Goal: Communication & Community: Answer question/provide support

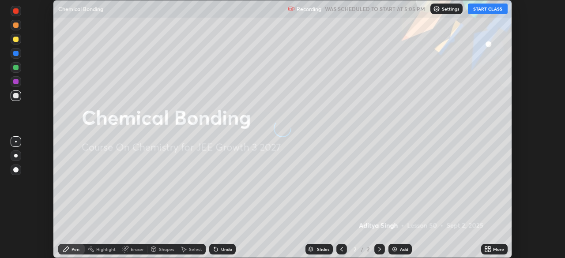
scroll to position [258, 565]
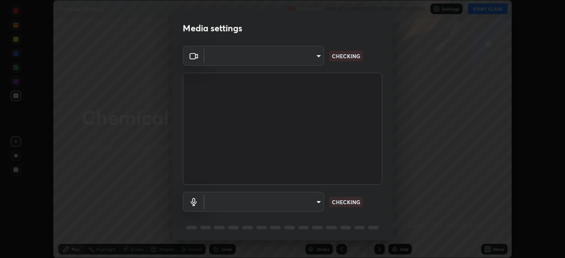
type input "094ffe3f61abc64f3ce73721aab664ef57d10a5fc7d187ad1ef3fa5fd4d2b427"
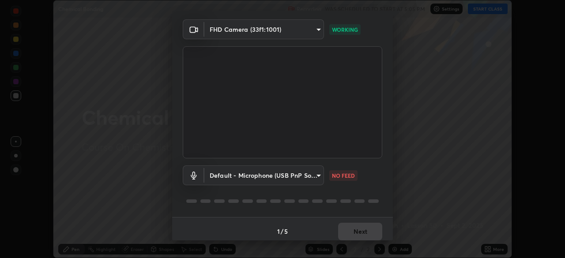
scroll to position [31, 0]
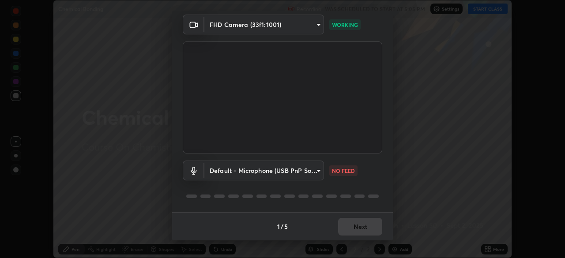
click at [320, 170] on body "Erase all Chemical Bonding Recording WAS SCHEDULED TO START AT 5:05 PM Settings…" at bounding box center [282, 129] width 565 height 258
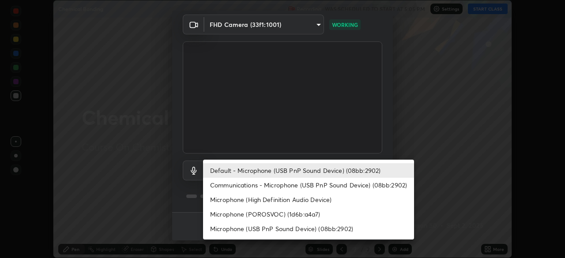
click at [319, 186] on li "Communications - Microphone (USB PnP Sound Device) (08bb:2902)" at bounding box center [308, 185] width 211 height 15
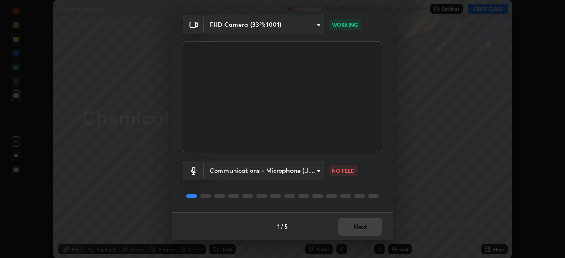
click at [316, 170] on body "Erase all Chemical Bonding Recording WAS SCHEDULED TO START AT 5:05 PM Settings…" at bounding box center [282, 129] width 565 height 258
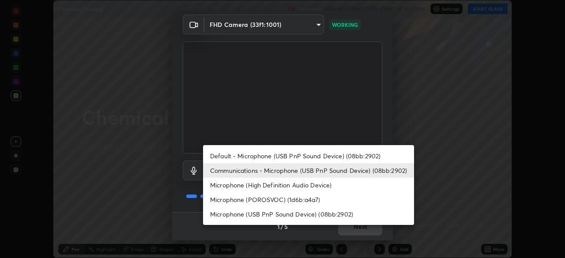
click at [325, 155] on li "Default - Microphone (USB PnP Sound Device) (08bb:2902)" at bounding box center [308, 156] width 211 height 15
type input "default"
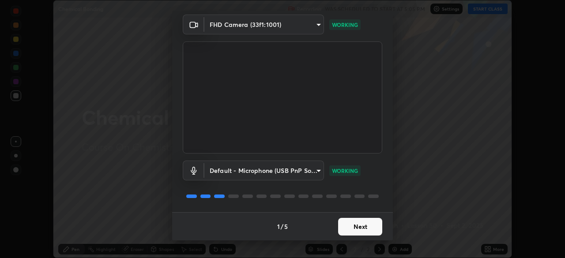
click at [359, 224] on button "Next" at bounding box center [360, 227] width 44 height 18
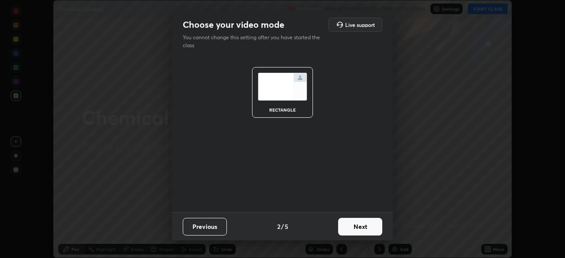
scroll to position [0, 0]
click at [361, 227] on button "Next" at bounding box center [360, 227] width 44 height 18
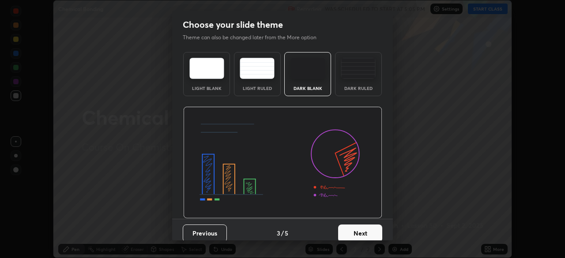
click at [361, 227] on button "Next" at bounding box center [360, 234] width 44 height 18
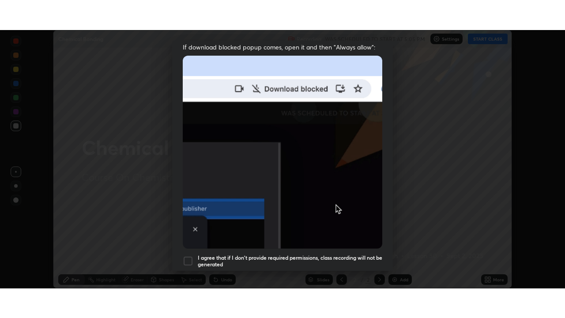
scroll to position [212, 0]
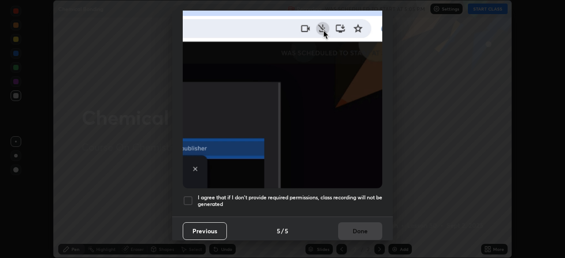
click at [187, 196] on div at bounding box center [188, 201] width 11 height 11
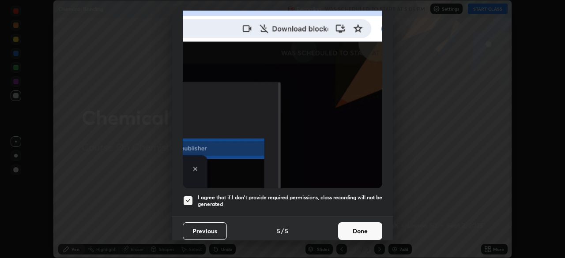
click at [350, 230] on button "Done" at bounding box center [360, 232] width 44 height 18
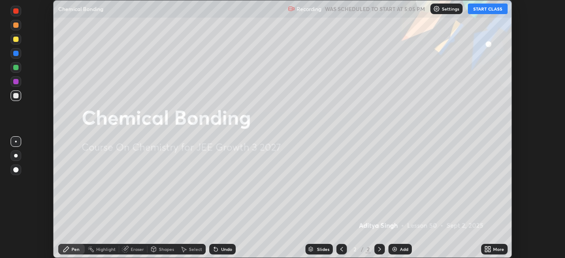
click at [486, 9] on button "START CLASS" at bounding box center [488, 9] width 40 height 11
click at [486, 248] on icon at bounding box center [486, 248] width 2 height 2
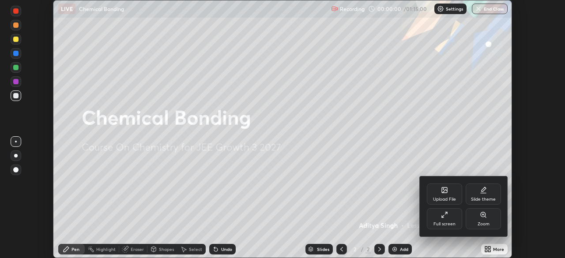
click at [446, 219] on div "Full screen" at bounding box center [444, 218] width 35 height 21
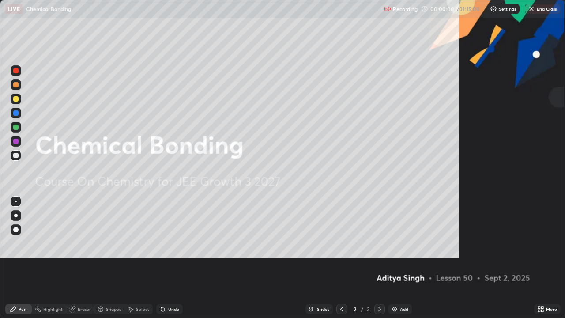
scroll to position [318, 565]
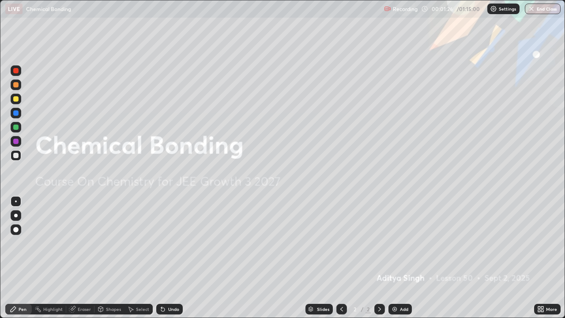
click at [401, 258] on div "Add" at bounding box center [404, 309] width 8 height 4
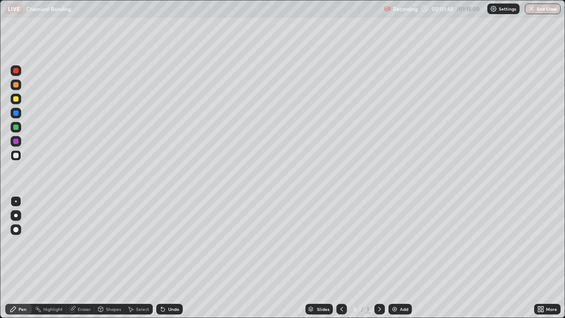
click at [16, 216] on div at bounding box center [16, 216] width 4 height 4
click at [15, 98] on div at bounding box center [15, 98] width 5 height 5
click at [397, 258] on img at bounding box center [394, 309] width 7 height 7
click at [16, 155] on div at bounding box center [15, 155] width 5 height 5
click at [340, 258] on icon at bounding box center [341, 309] width 7 height 7
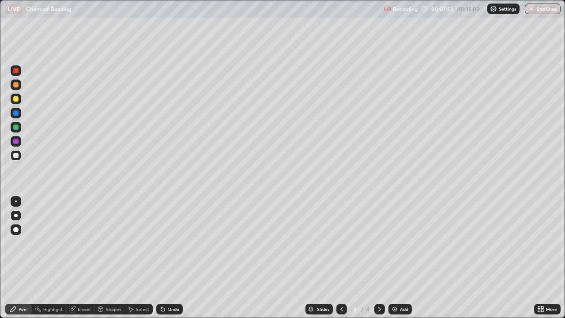
click at [379, 258] on icon at bounding box center [379, 309] width 7 height 7
click at [15, 97] on div at bounding box center [15, 98] width 5 height 5
click at [398, 258] on div "Add" at bounding box center [400, 309] width 23 height 11
click at [15, 156] on div at bounding box center [15, 155] width 5 height 5
click at [402, 258] on div "Add" at bounding box center [404, 309] width 8 height 4
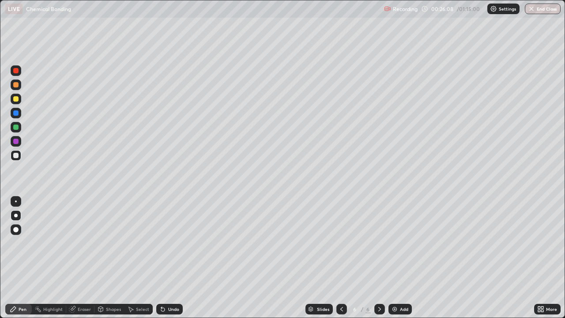
click at [13, 100] on div at bounding box center [16, 99] width 11 height 11
click at [16, 155] on div at bounding box center [15, 155] width 5 height 5
click at [15, 100] on div at bounding box center [15, 98] width 5 height 5
click at [401, 258] on div "Add" at bounding box center [404, 309] width 8 height 4
click at [16, 155] on div at bounding box center [15, 155] width 5 height 5
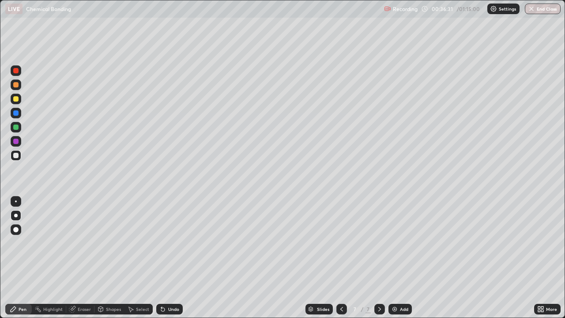
click at [113, 258] on div "Shapes" at bounding box center [113, 309] width 15 height 4
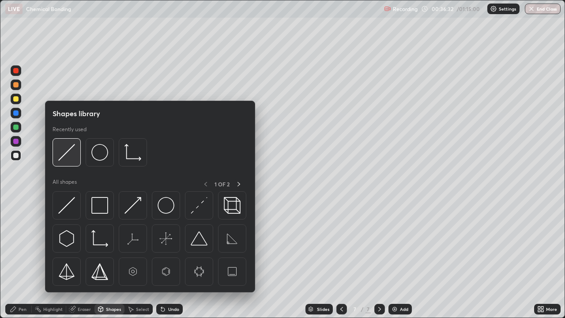
click at [68, 156] on img at bounding box center [66, 152] width 17 height 17
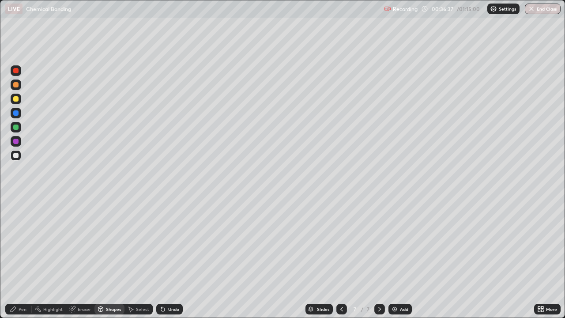
click at [18, 98] on div at bounding box center [15, 98] width 5 height 5
click at [172, 258] on div "Undo" at bounding box center [173, 309] width 11 height 4
click at [23, 258] on div "Pen" at bounding box center [18, 309] width 26 height 11
click at [17, 156] on div at bounding box center [15, 155] width 5 height 5
click at [16, 99] on div at bounding box center [15, 98] width 5 height 5
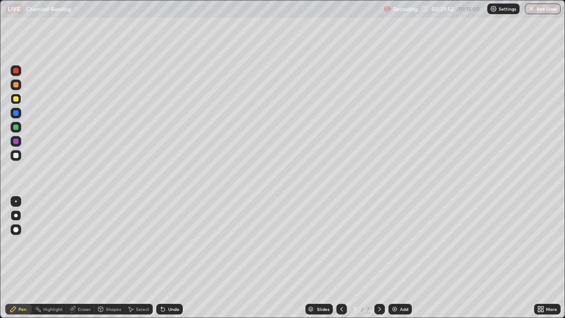
click at [402, 258] on div "Add" at bounding box center [404, 309] width 8 height 4
click at [15, 156] on div at bounding box center [15, 155] width 5 height 5
click at [170, 258] on div "Undo" at bounding box center [173, 309] width 11 height 4
click at [15, 98] on div at bounding box center [15, 98] width 5 height 5
click at [398, 258] on div "Add" at bounding box center [400, 309] width 23 height 11
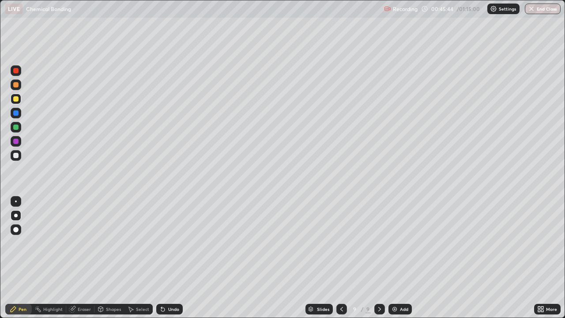
click at [15, 154] on div at bounding box center [15, 155] width 5 height 5
click at [13, 102] on div at bounding box center [16, 99] width 11 height 11
click at [17, 156] on div at bounding box center [15, 155] width 5 height 5
click at [15, 98] on div at bounding box center [15, 98] width 5 height 5
click at [394, 258] on img at bounding box center [394, 309] width 7 height 7
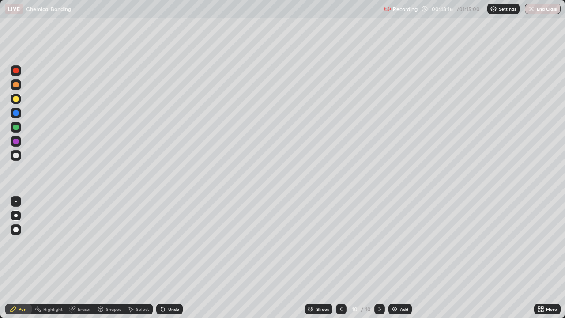
click at [19, 155] on div at bounding box center [16, 155] width 11 height 11
click at [17, 95] on div at bounding box center [16, 99] width 11 height 11
click at [17, 155] on div at bounding box center [15, 155] width 5 height 5
click at [341, 258] on icon at bounding box center [341, 309] width 3 height 4
click at [378, 258] on icon at bounding box center [379, 309] width 7 height 7
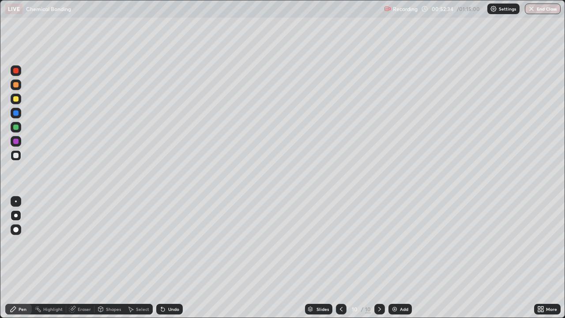
click at [340, 258] on div at bounding box center [341, 309] width 11 height 11
click at [378, 258] on div at bounding box center [379, 309] width 11 height 11
click at [17, 97] on div at bounding box center [15, 98] width 5 height 5
click at [396, 258] on img at bounding box center [394, 309] width 7 height 7
click at [15, 154] on div at bounding box center [15, 155] width 5 height 5
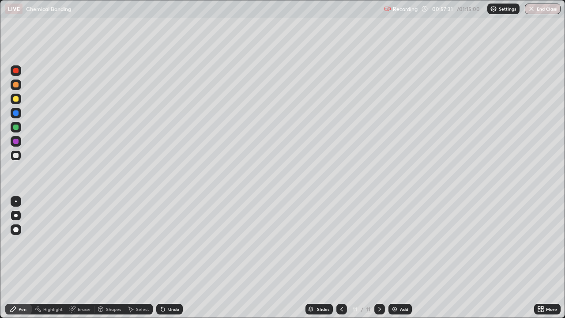
click at [14, 98] on div at bounding box center [15, 98] width 5 height 5
click at [17, 155] on div at bounding box center [15, 155] width 5 height 5
click at [14, 101] on div at bounding box center [15, 98] width 5 height 5
click at [15, 98] on div at bounding box center [15, 98] width 5 height 5
click at [395, 258] on div "Add" at bounding box center [400, 309] width 23 height 11
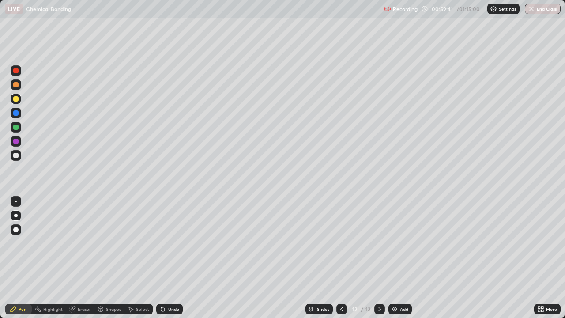
click at [17, 160] on div at bounding box center [16, 155] width 11 height 11
click at [343, 258] on div at bounding box center [342, 309] width 11 height 11
click at [379, 258] on icon at bounding box center [379, 309] width 7 height 7
click at [340, 258] on icon at bounding box center [341, 309] width 7 height 7
click at [379, 258] on icon at bounding box center [379, 309] width 7 height 7
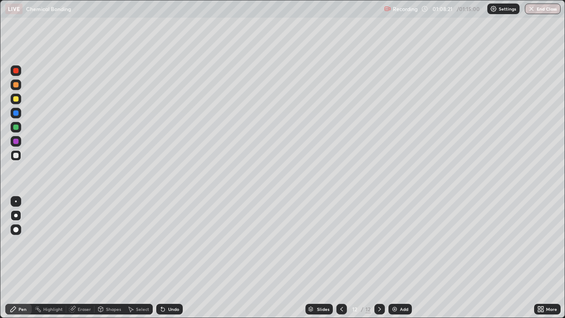
click at [537, 8] on button "End Class" at bounding box center [543, 9] width 36 height 11
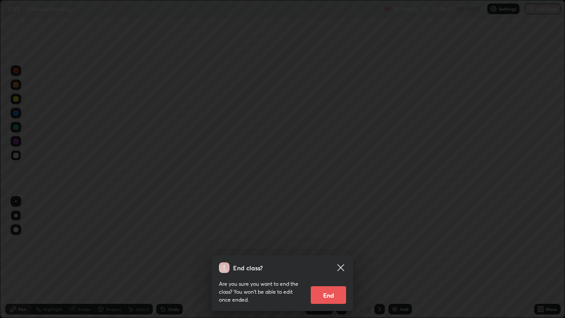
click at [337, 258] on button "End" at bounding box center [328, 295] width 35 height 18
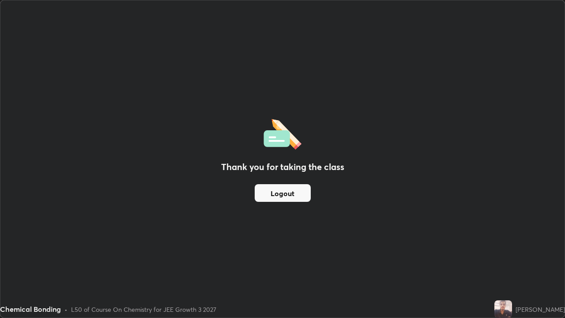
click at [296, 190] on button "Logout" at bounding box center [283, 193] width 56 height 18
